Goal: Check status

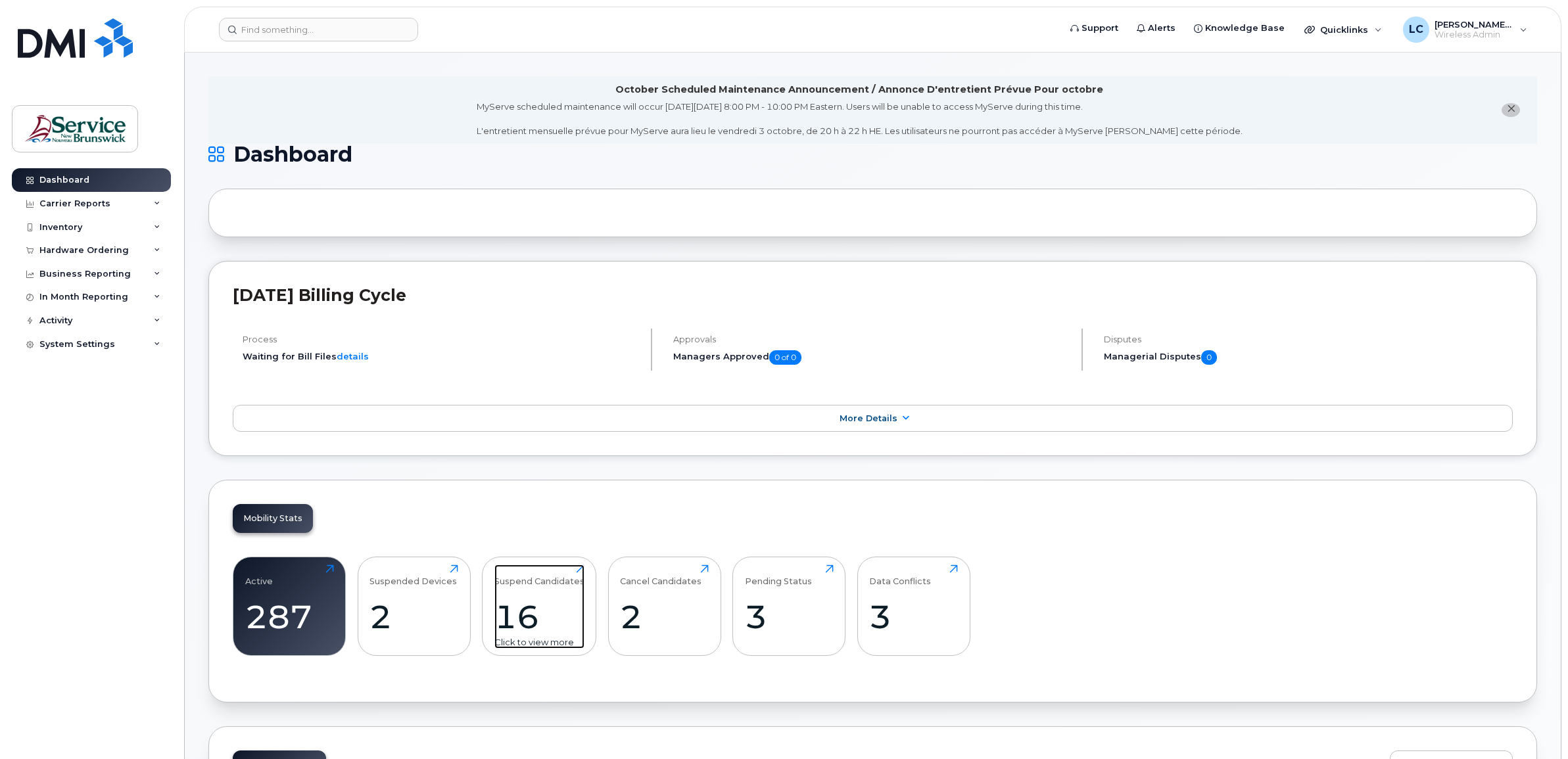
drag, startPoint x: 527, startPoint y: 615, endPoint x: 532, endPoint y: 612, distance: 5.8
click at [527, 615] on div "16" at bounding box center [539, 617] width 90 height 39
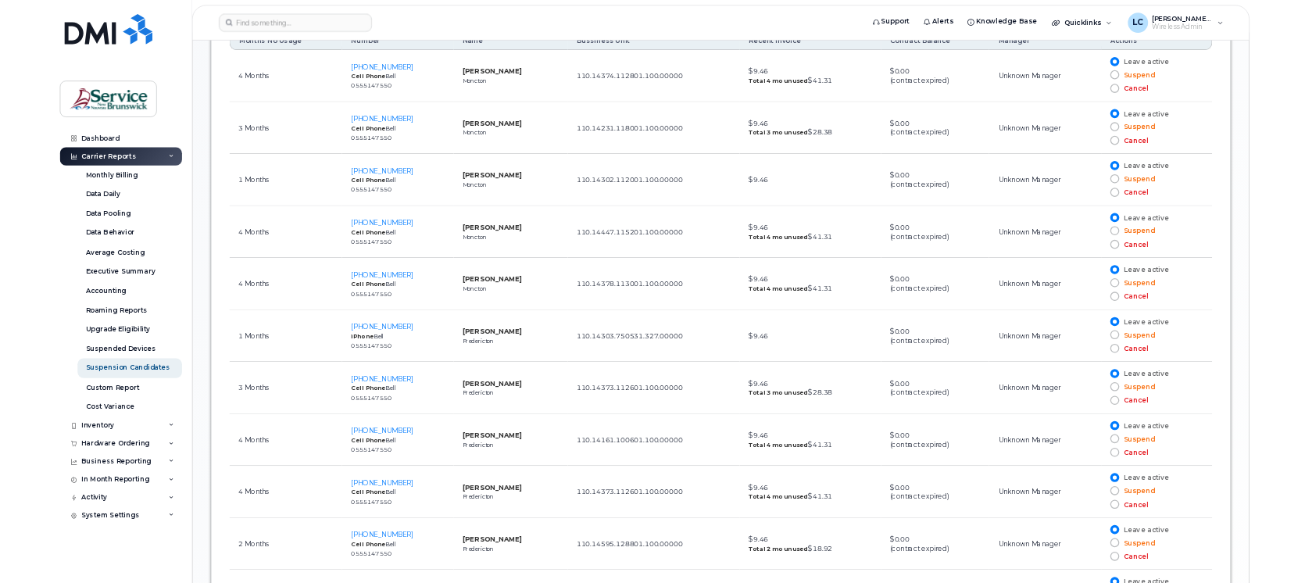
scroll to position [891, 0]
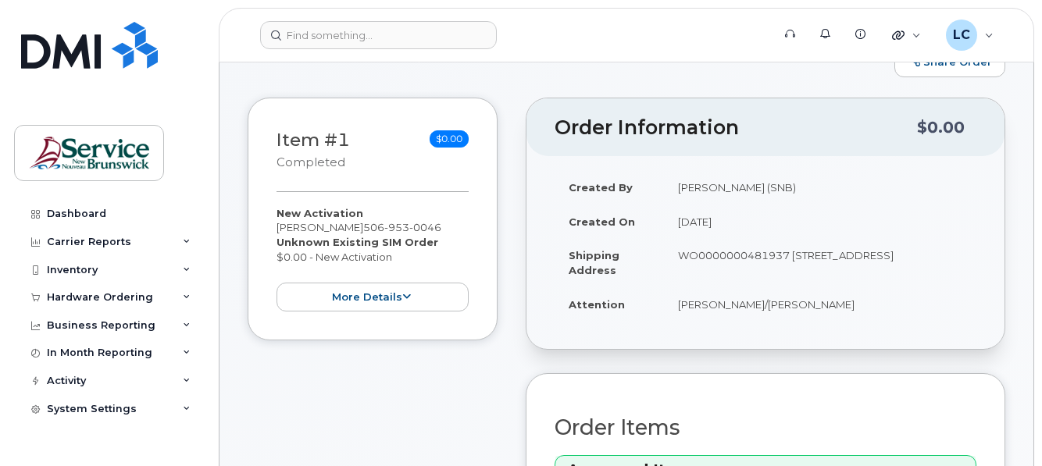
scroll to position [156, 0]
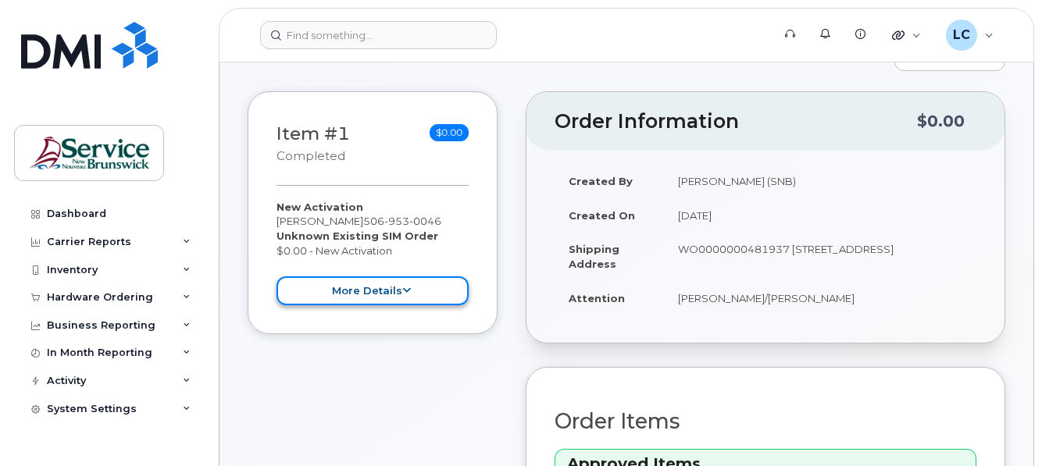
click at [338, 306] on button "more details" at bounding box center [373, 291] width 192 height 29
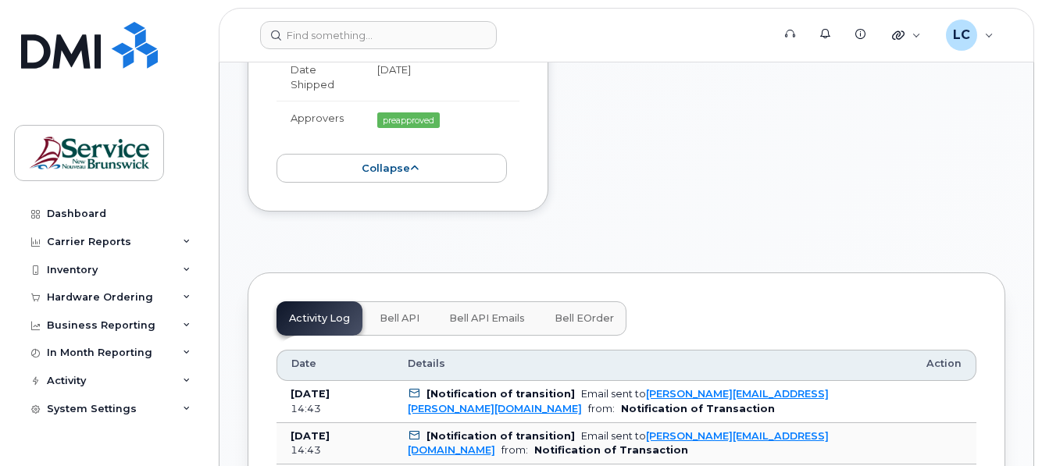
scroll to position [1050, 0]
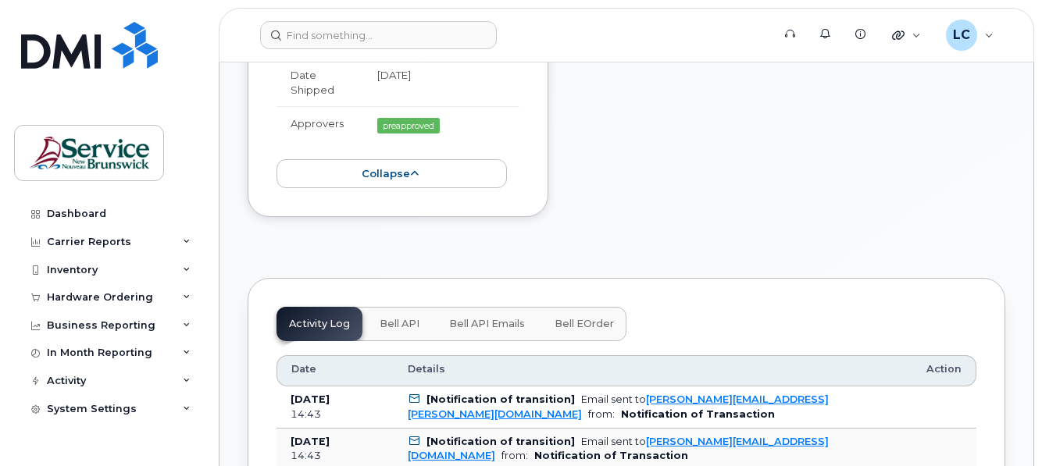
click at [457, 331] on span "Bell API Emails" at bounding box center [487, 324] width 76 height 13
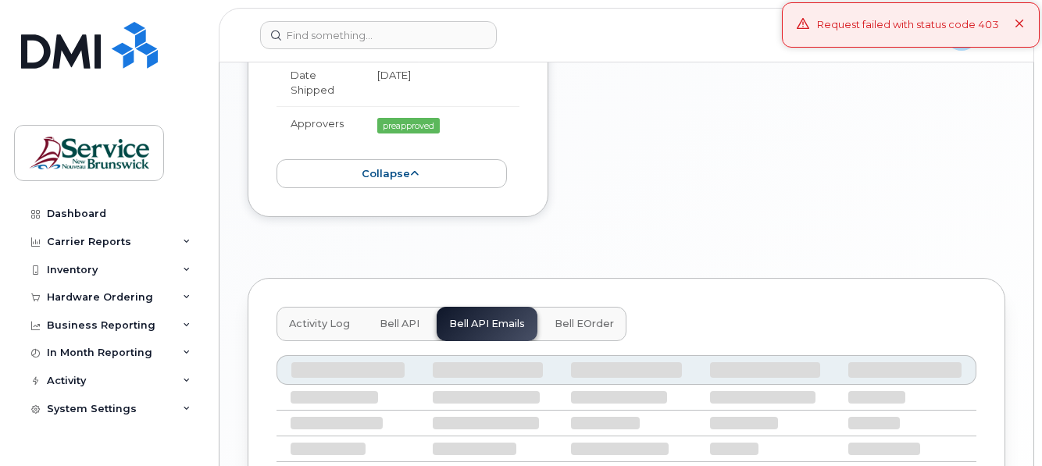
click at [1024, 23] on icon at bounding box center [1020, 25] width 10 height 10
